Goal: Task Accomplishment & Management: Use online tool/utility

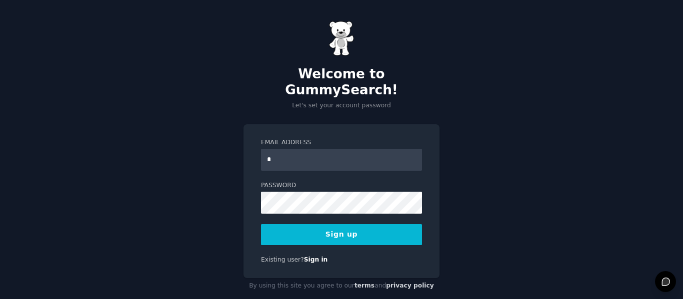
type input "**********"
click at [272, 201] on form "**********" at bounding box center [341, 191] width 161 height 107
click at [373, 224] on button "Sign up" at bounding box center [341, 234] width 161 height 21
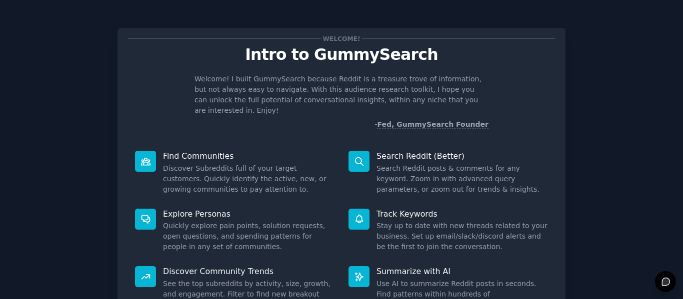
click at [588, 97] on div "Welcome! Intro to GummySearch Welcome! I built GummySearch because Reddit is a …" at bounding box center [341, 206] width 655 height 384
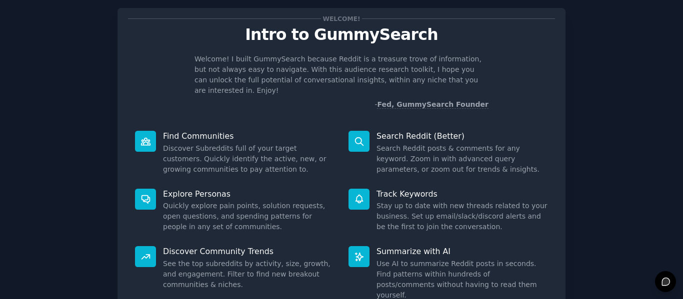
scroll to position [40, 0]
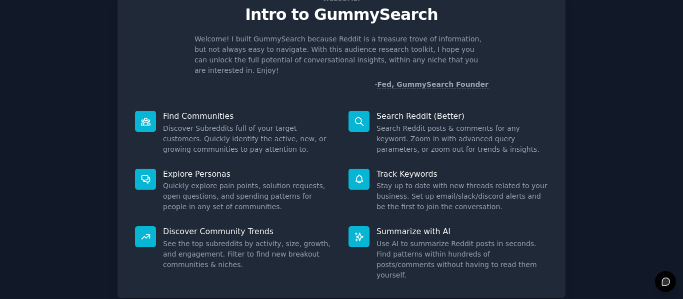
click at [195, 239] on dd "See the top subreddits by activity, size, growth, and engagement. Filter to fin…" at bounding box center [248, 254] width 171 height 31
click at [147, 235] on icon at bounding box center [145, 237] width 8 height 4
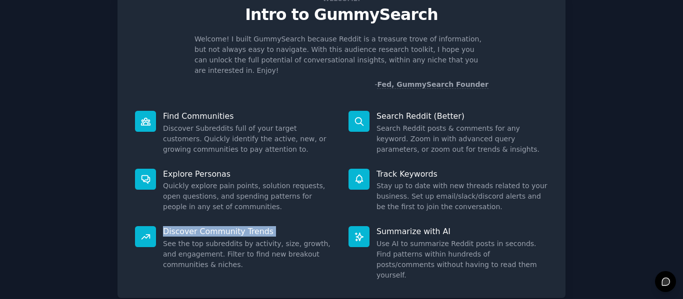
click at [147, 235] on icon at bounding box center [145, 237] width 8 height 4
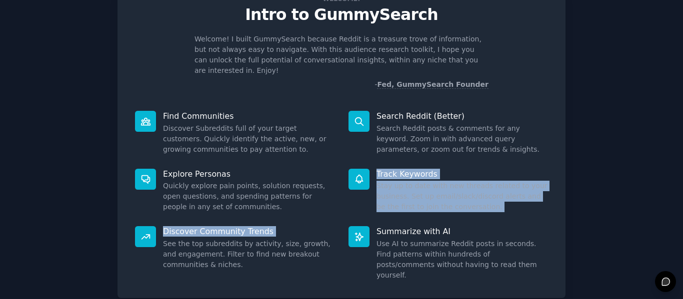
drag, startPoint x: 147, startPoint y: 226, endPoint x: 628, endPoint y: 154, distance: 486.1
click at [628, 154] on div "Welcome! Intro to GummySearch Welcome! I built GummySearch because Reddit is a …" at bounding box center [341, 166] width 655 height 384
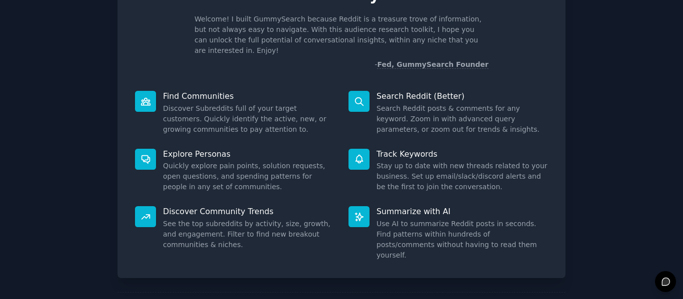
scroll to position [92, 0]
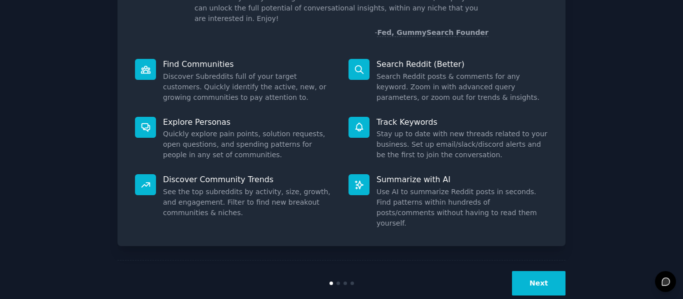
click at [539, 271] on button "Next" at bounding box center [538, 283] width 53 height 24
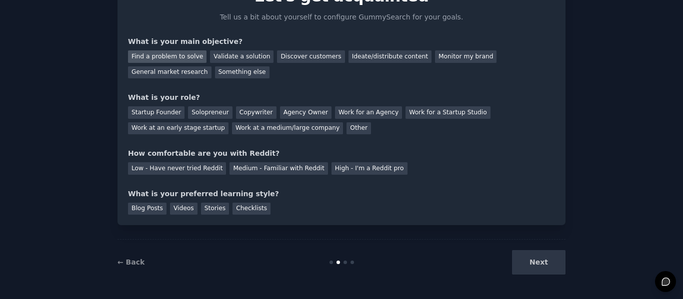
click at [185, 58] on div "Find a problem to solve" at bounding box center [167, 56] width 78 height 12
click at [211, 114] on div "Solopreneur" at bounding box center [210, 112] width 44 height 12
click at [317, 141] on div "Your goals Let's get acquainted Tell us a bit about yourself to configure Gummy…" at bounding box center [341, 97] width 427 height 235
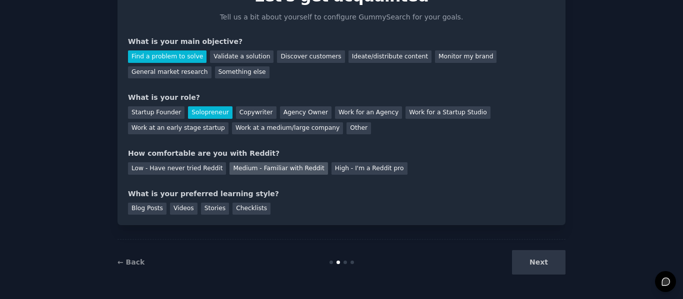
click at [272, 169] on div "Medium - Familiar with Reddit" at bounding box center [278, 168] width 98 height 12
click at [242, 208] on div "Checklists" at bounding box center [251, 209] width 38 height 12
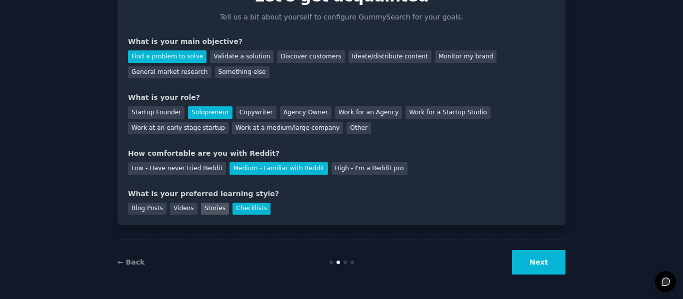
click at [218, 209] on div "Stories" at bounding box center [215, 209] width 28 height 12
click at [176, 203] on div "Videos" at bounding box center [183, 209] width 27 height 12
click at [526, 255] on button "Next" at bounding box center [538, 262] width 53 height 24
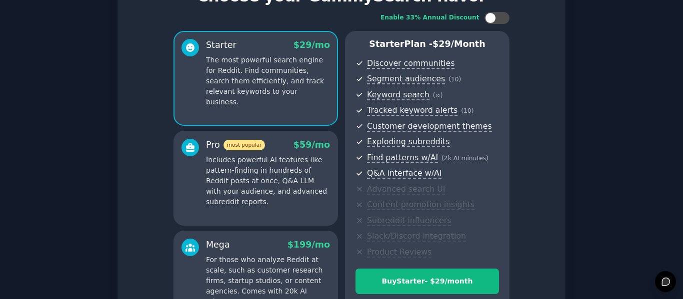
click at [610, 141] on div "Set up your account Choose your GummySearch flavor Enable 33% Annual Discount S…" at bounding box center [341, 181] width 655 height 451
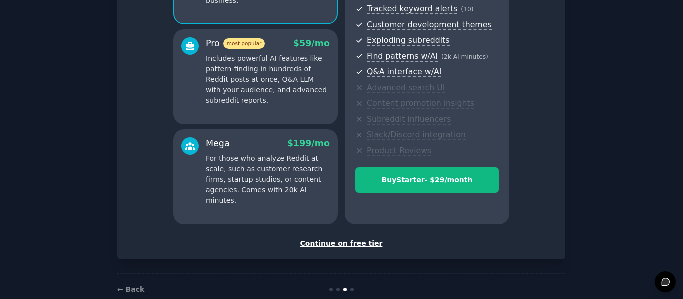
scroll to position [180, 0]
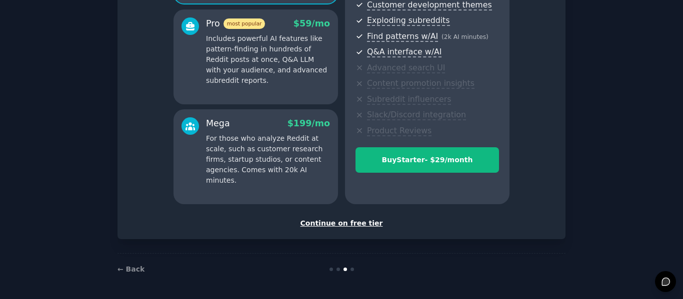
click at [360, 225] on div "Continue on free tier" at bounding box center [341, 223] width 427 height 10
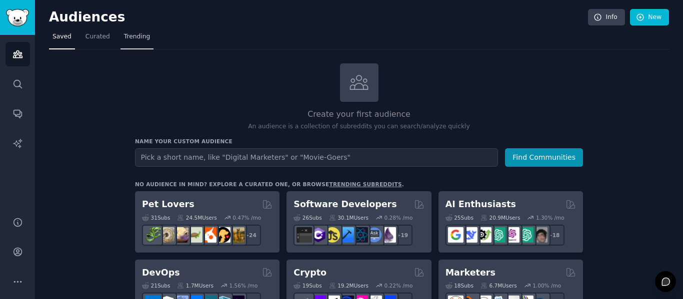
click at [131, 36] on span "Trending" at bounding box center [137, 36] width 26 height 9
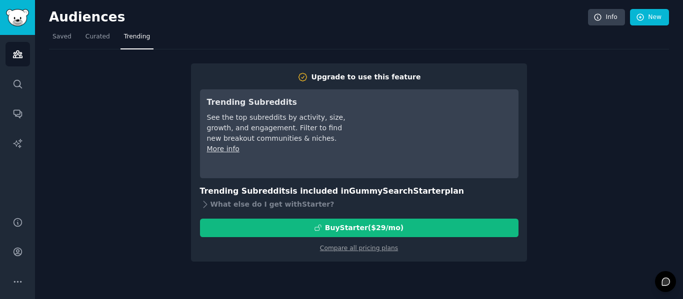
click at [543, 105] on div "Upgrade to use this feature Trending Subreddits See the top subreddits by activ…" at bounding box center [359, 155] width 620 height 212
click at [65, 35] on span "Saved" at bounding box center [61, 36] width 19 height 9
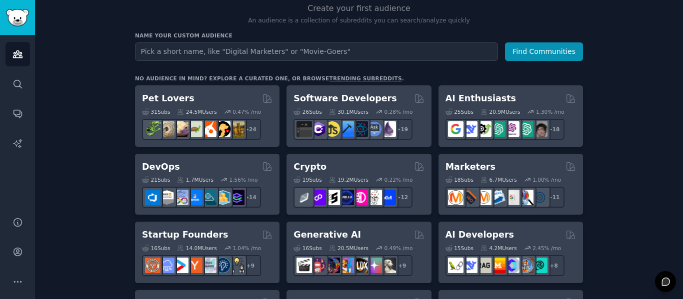
scroll to position [108, 0]
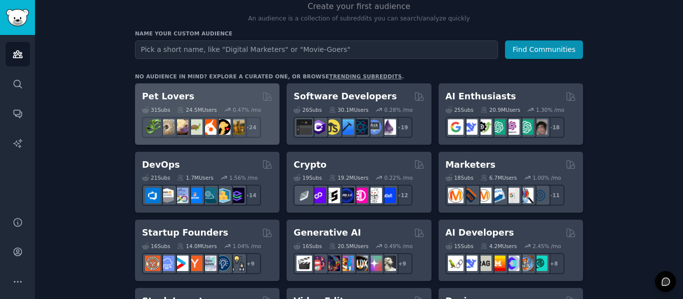
click at [163, 99] on h2 "Pet Lovers" at bounding box center [168, 96] width 52 height 12
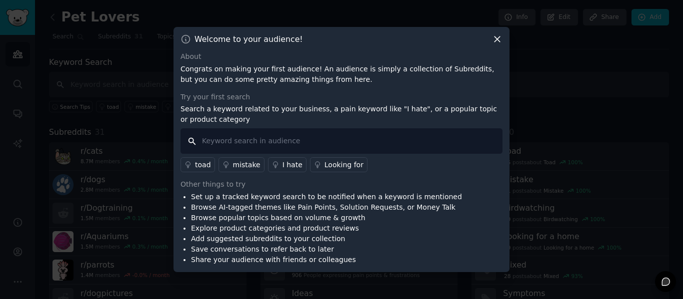
click at [276, 132] on input "text" at bounding box center [341, 140] width 322 height 25
type input "i wish"
